Goal: Task Accomplishment & Management: Manage account settings

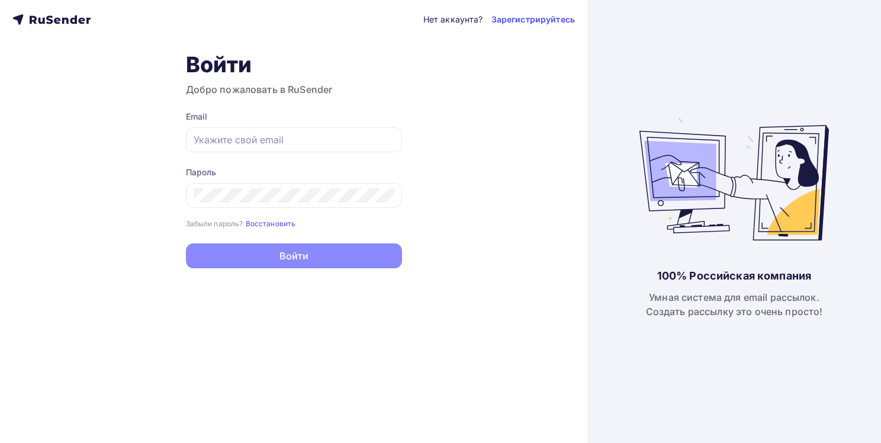
type input "[EMAIL_ADDRESS][DOMAIN_NAME]"
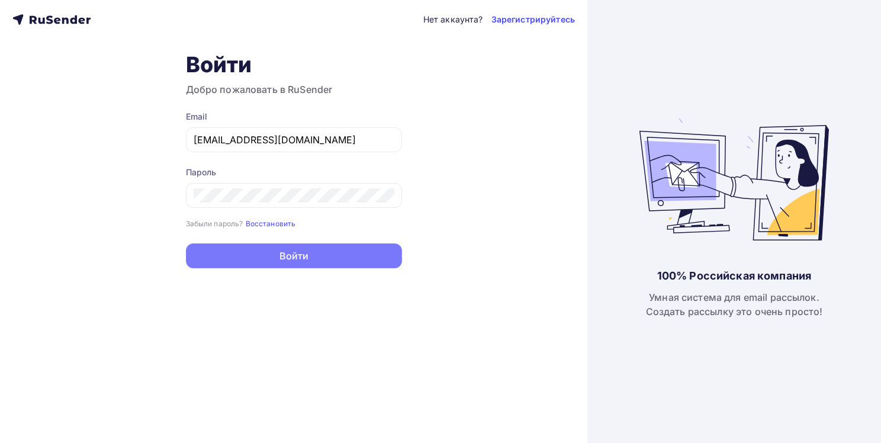
click at [320, 253] on button "Войти" at bounding box center [294, 255] width 216 height 25
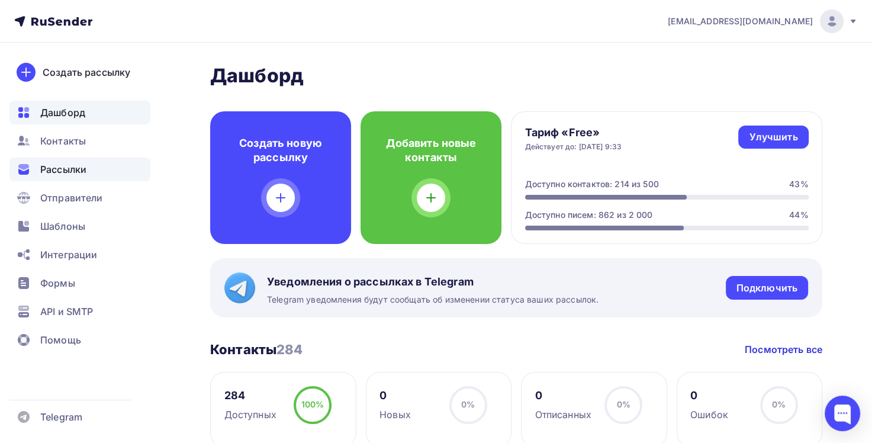
click at [78, 170] on span "Рассылки" at bounding box center [63, 169] width 46 height 14
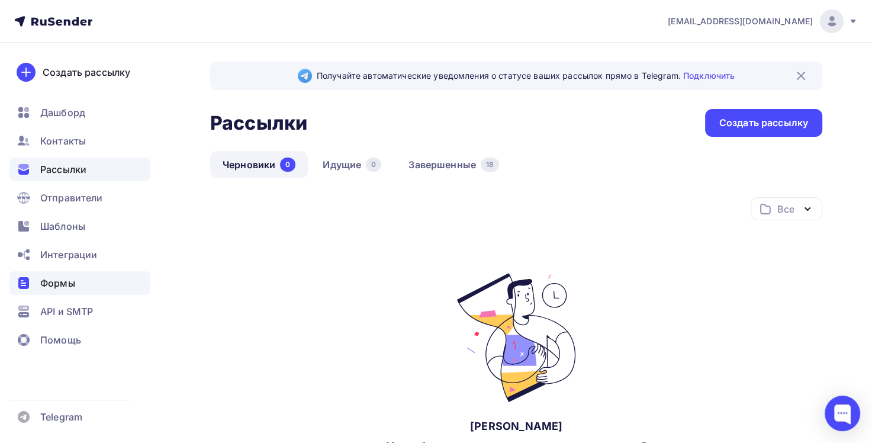
click at [69, 285] on span "Формы" at bounding box center [57, 283] width 35 height 14
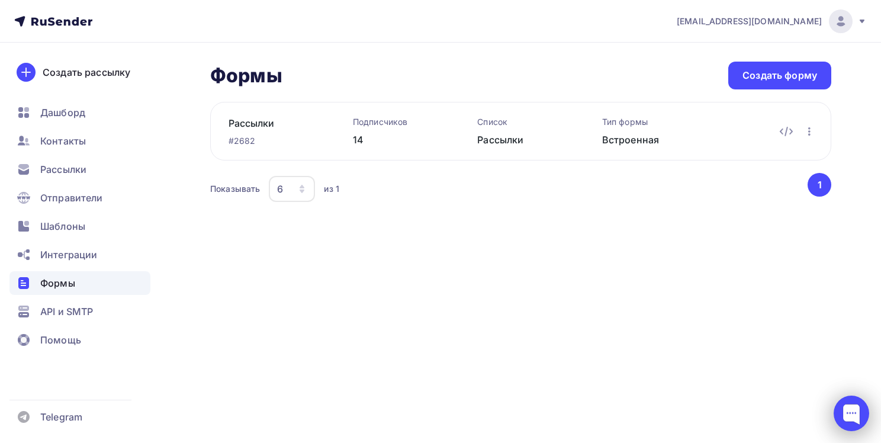
click at [852, 410] on div at bounding box center [851, 413] width 36 height 36
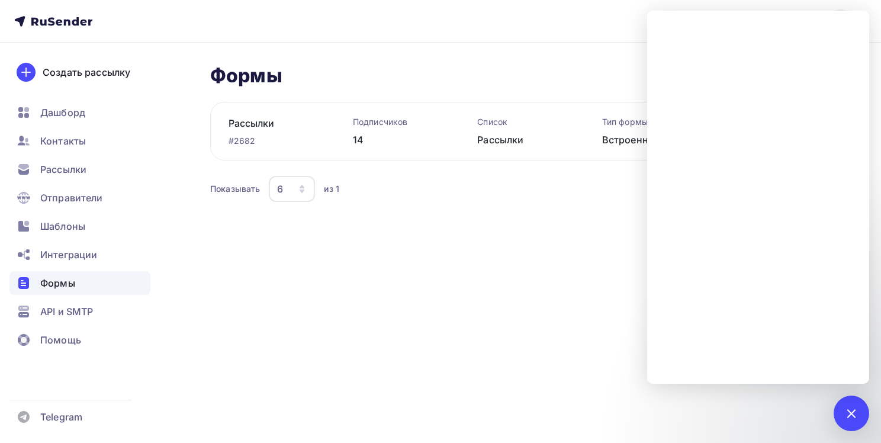
click at [602, 321] on div "[EMAIL_ADDRESS][DOMAIN_NAME] Аккаунт Тарифы Выйти Создать рассылку [GEOGRAPHIC_…" at bounding box center [440, 221] width 881 height 443
click at [481, 259] on div "[EMAIL_ADDRESS][DOMAIN_NAME] Аккаунт Тарифы Выйти Создать рассылку [GEOGRAPHIC_…" at bounding box center [440, 221] width 881 height 443
click at [836, 395] on div at bounding box center [851, 413] width 36 height 36
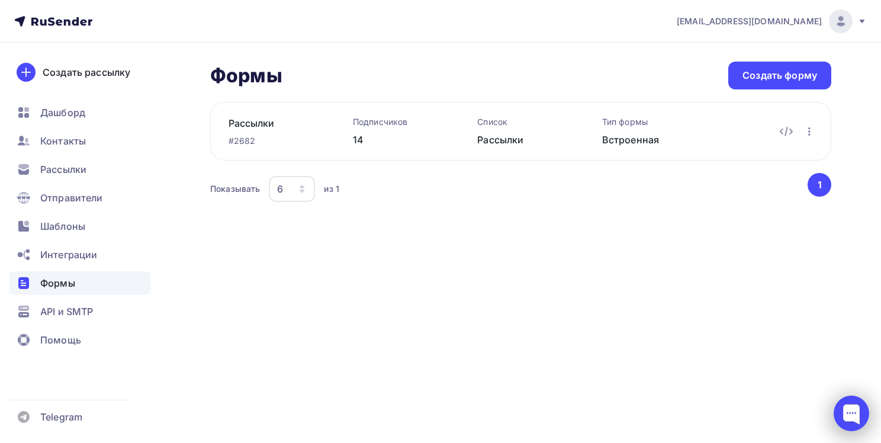
click at [850, 412] on div at bounding box center [851, 413] width 36 height 36
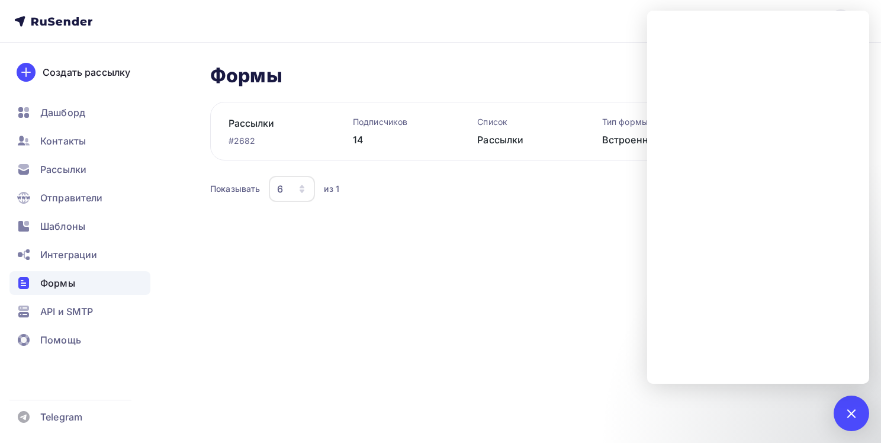
click at [594, 287] on div "[EMAIL_ADDRESS][DOMAIN_NAME] Аккаунт Тарифы Выйти Создать рассылку [GEOGRAPHIC_…" at bounding box center [440, 221] width 881 height 443
click at [850, 411] on div at bounding box center [851, 413] width 16 height 16
